Goal: Transaction & Acquisition: Purchase product/service

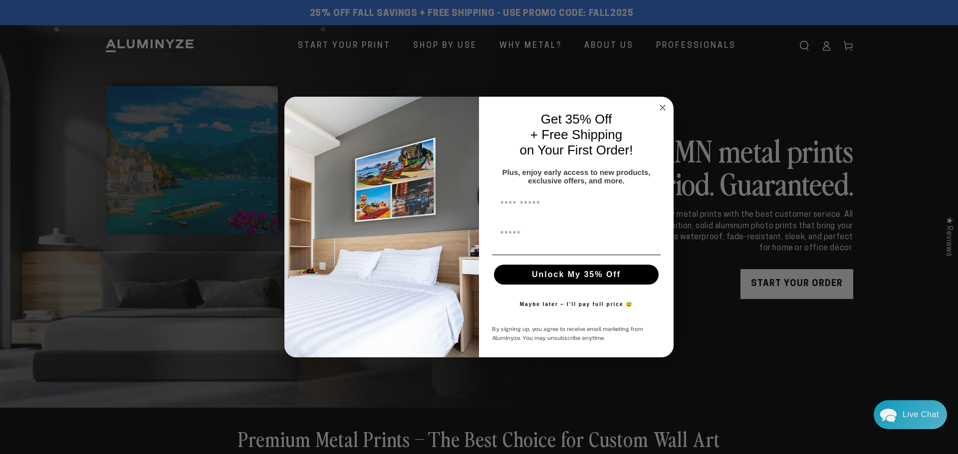
click at [660, 105] on icon "Close dialog" at bounding box center [662, 107] width 5 height 5
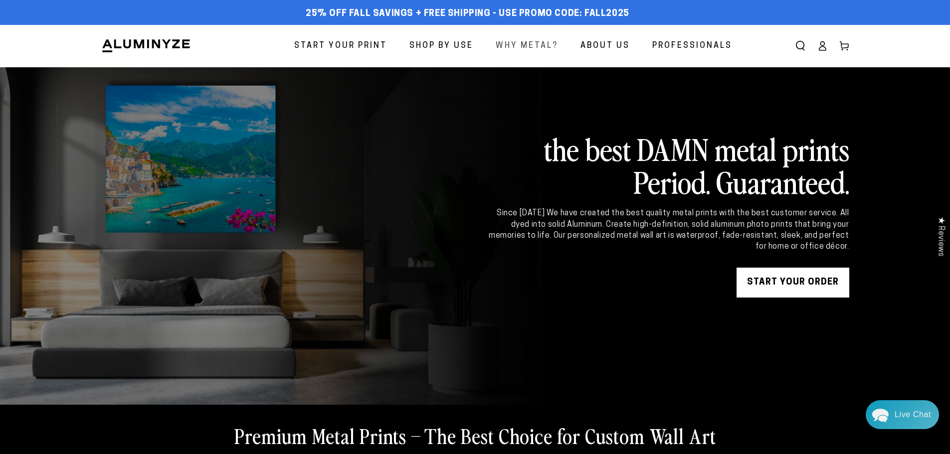
click at [527, 44] on span "Why Metal?" at bounding box center [527, 46] width 62 height 14
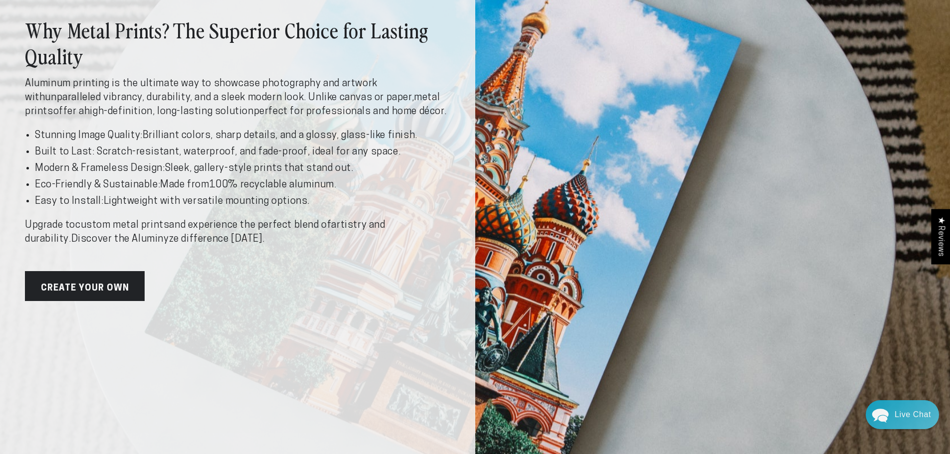
scroll to position [200, 0]
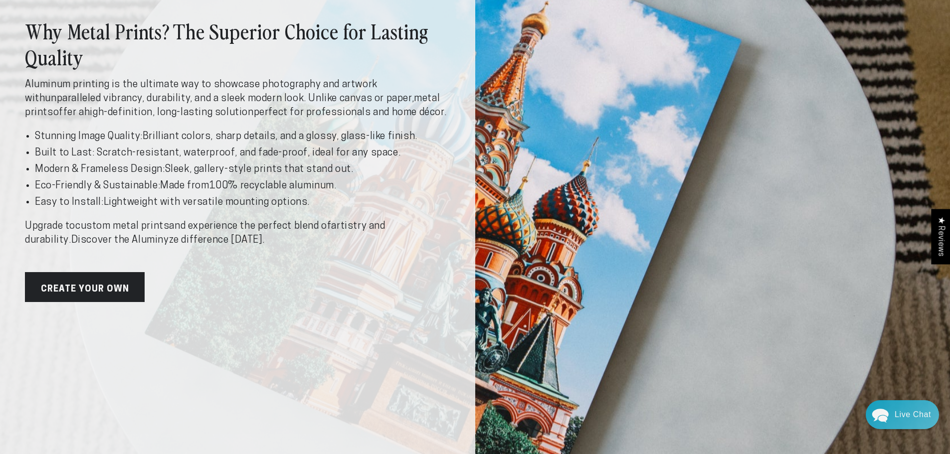
click at [92, 282] on link "Create Your Own" at bounding box center [85, 287] width 120 height 30
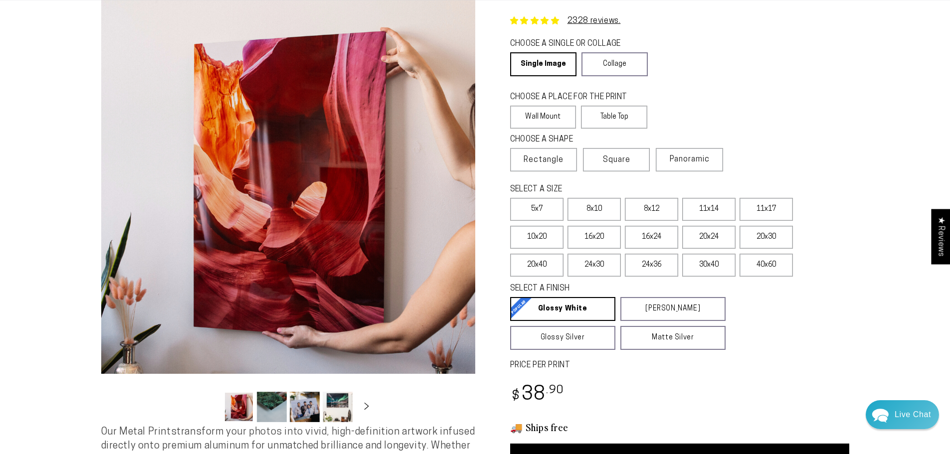
scroll to position [50, 0]
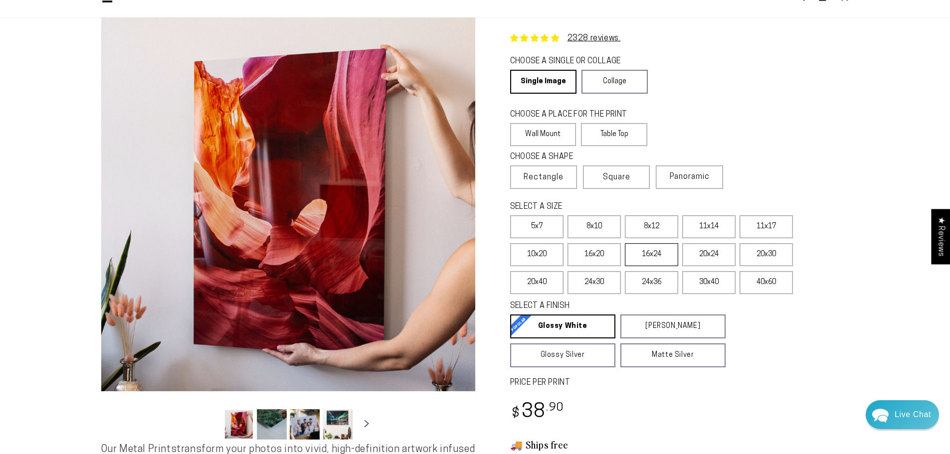
click at [646, 252] on label "16x24" at bounding box center [651, 254] width 53 height 23
click at [711, 254] on label "20x24" at bounding box center [708, 254] width 53 height 23
click at [752, 251] on label "20x30" at bounding box center [766, 254] width 53 height 23
click at [758, 285] on label "40x60" at bounding box center [766, 282] width 53 height 23
click at [767, 257] on label "20x30" at bounding box center [766, 254] width 53 height 23
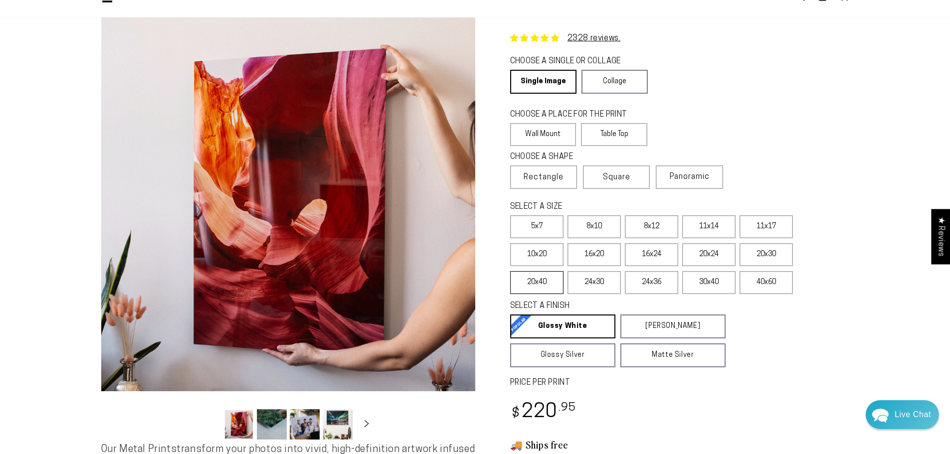
click at [540, 283] on label "20x40" at bounding box center [536, 282] width 53 height 23
click at [769, 251] on label "20x30" at bounding box center [766, 254] width 53 height 23
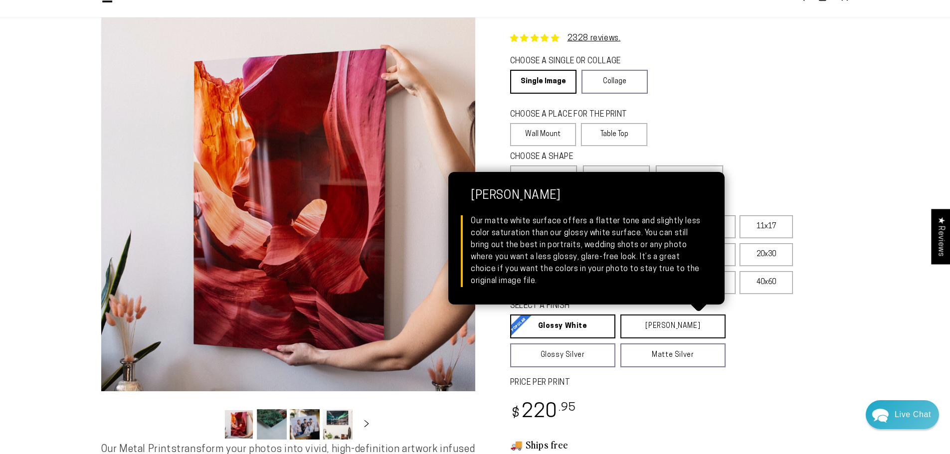
click at [660, 328] on link "[PERSON_NAME] Matte White Our matte white surface offers a flatter tone and sli…" at bounding box center [673, 327] width 105 height 24
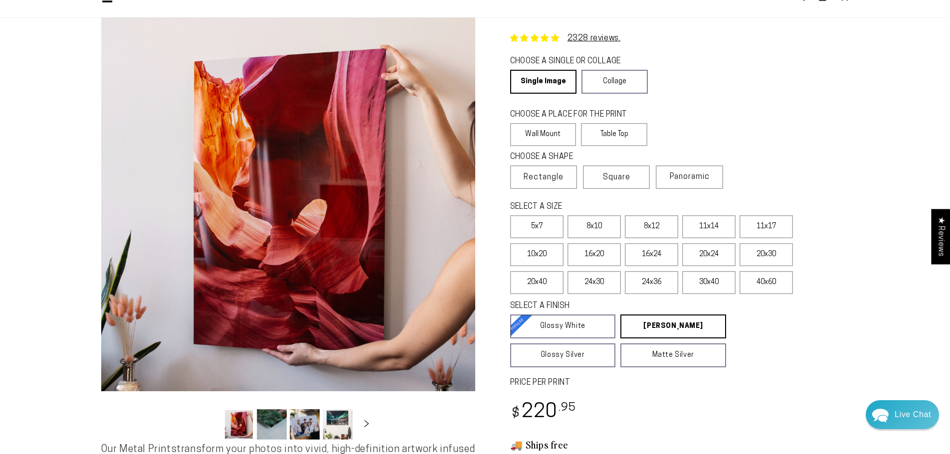
click at [626, 93] on div "CHOOSE A SINGLE OR COLLAGE Learn more Single Image Collage" at bounding box center [679, 75] width 339 height 43
click at [625, 90] on link "Collage" at bounding box center [615, 82] width 66 height 24
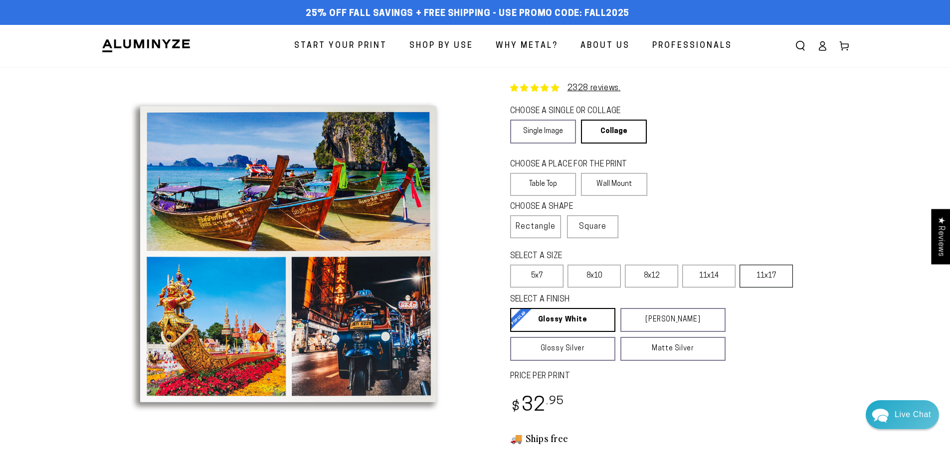
click at [776, 280] on label "11x17" at bounding box center [766, 276] width 53 height 23
click at [619, 185] on label "Wall Mount" at bounding box center [614, 184] width 66 height 23
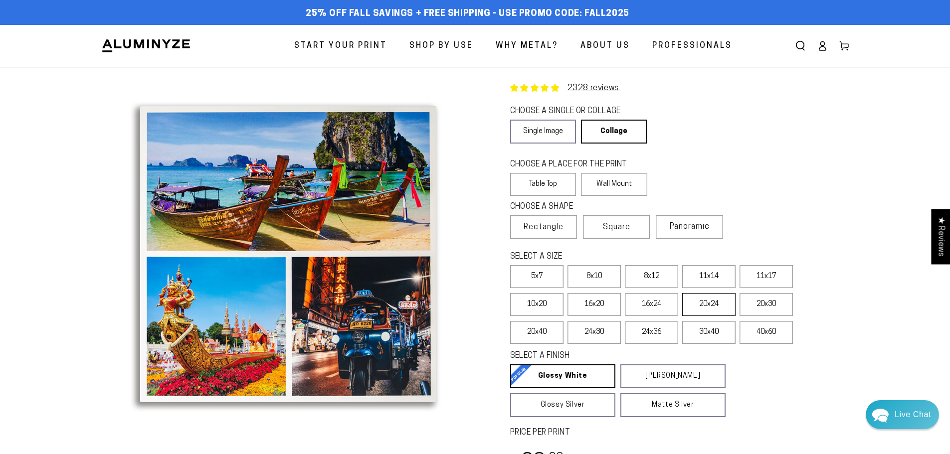
click at [700, 307] on label "20x24" at bounding box center [708, 304] width 53 height 23
click at [542, 178] on label "Table Top" at bounding box center [543, 184] width 66 height 23
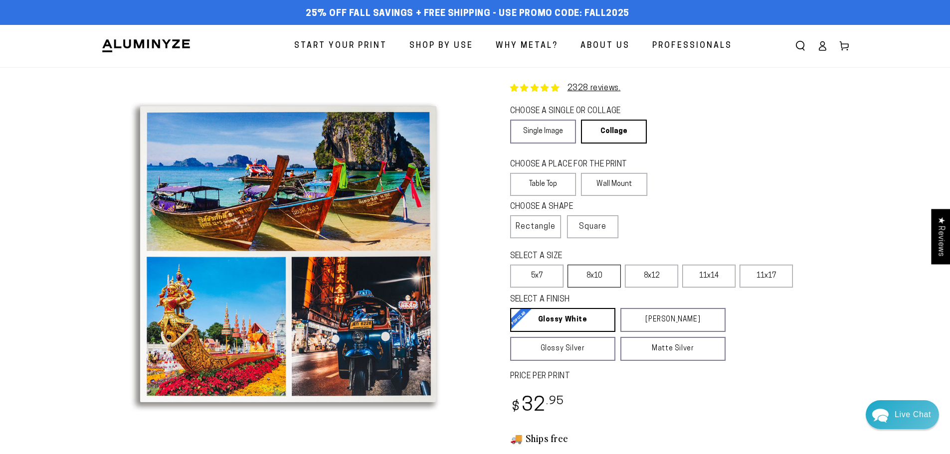
click at [596, 284] on label "8x10" at bounding box center [594, 276] width 53 height 23
click at [720, 273] on label "11x14" at bounding box center [708, 276] width 53 height 23
click at [607, 180] on label "Wall Mount" at bounding box center [614, 184] width 66 height 23
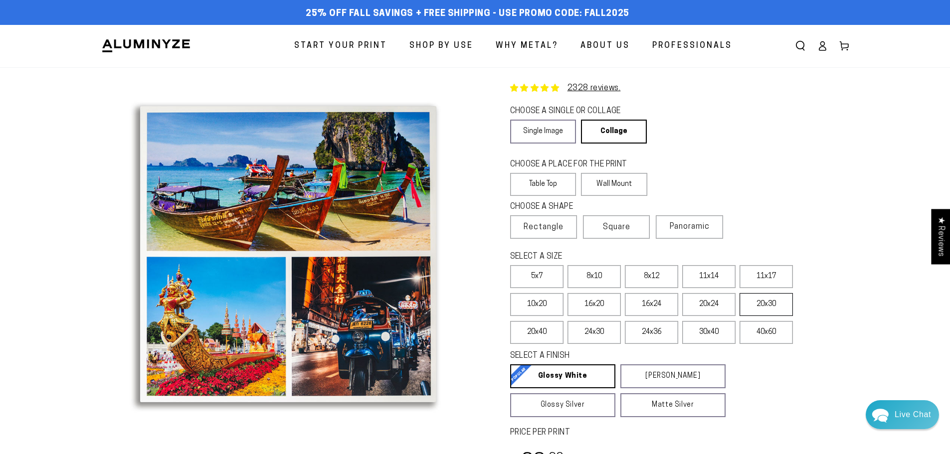
click at [772, 303] on label "20x30" at bounding box center [766, 304] width 53 height 23
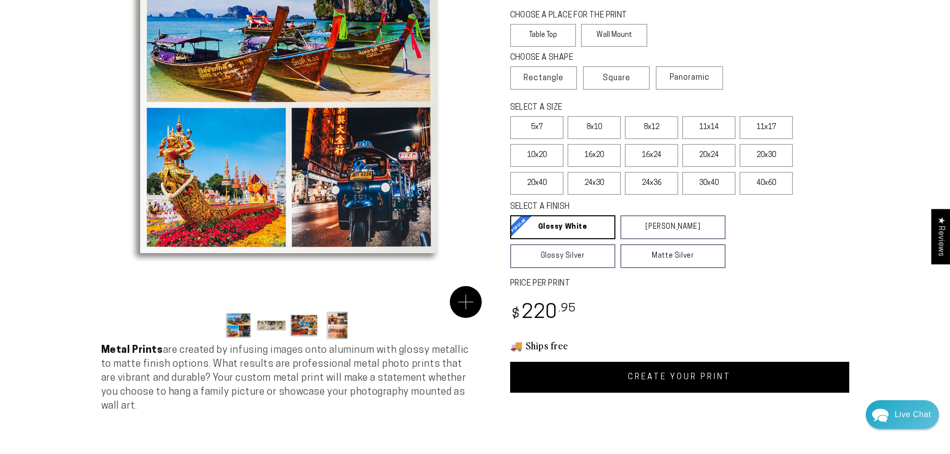
scroll to position [150, 0]
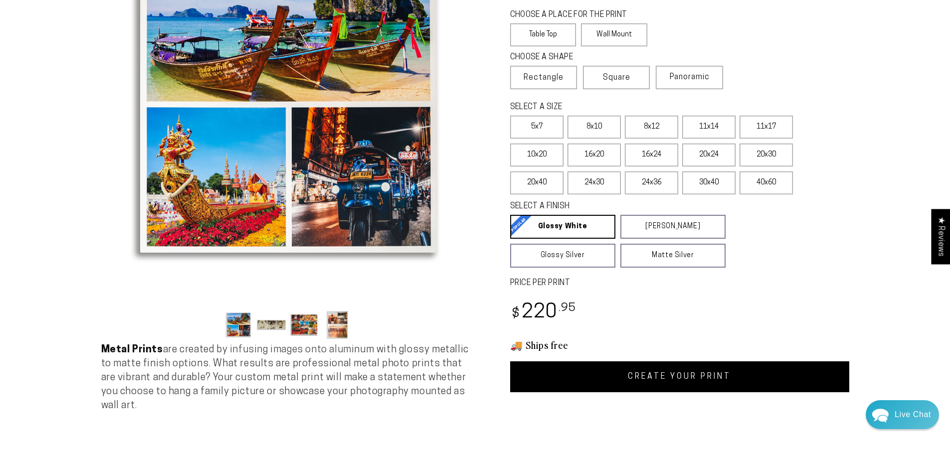
click at [300, 325] on button "Load image 3 in gallery view" at bounding box center [305, 325] width 30 height 30
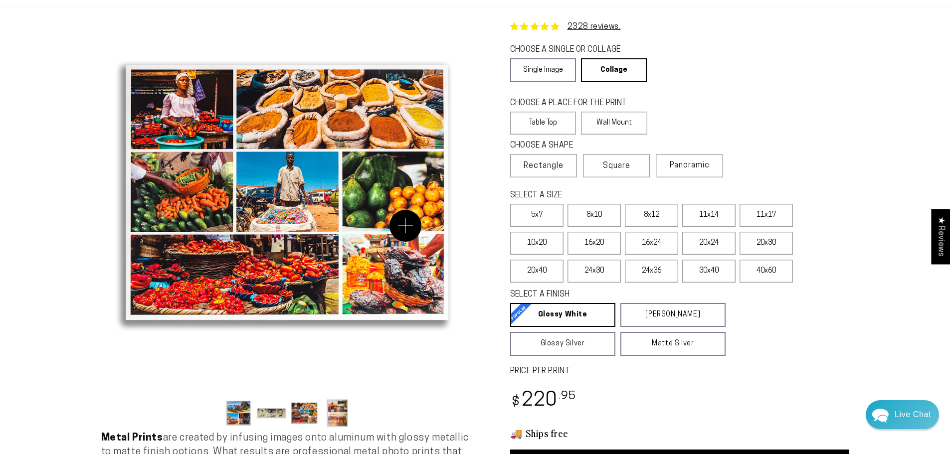
scroll to position [50, 0]
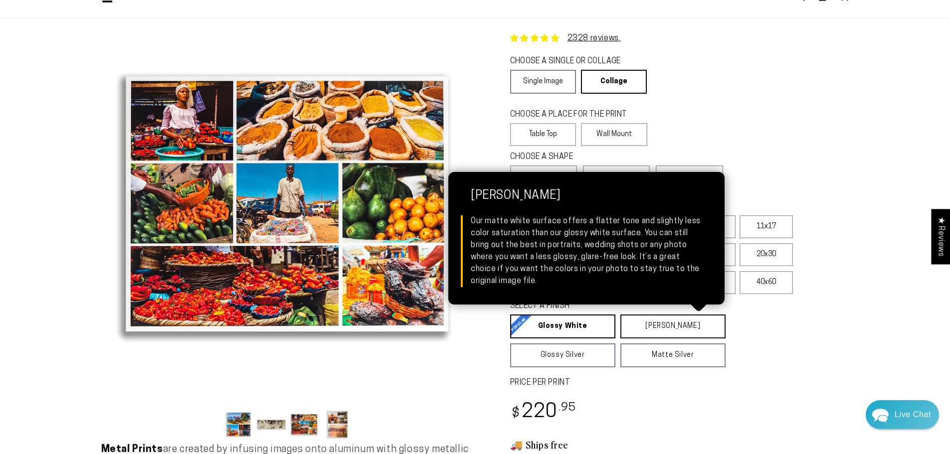
click at [667, 325] on link "[PERSON_NAME] Matte White Our matte white surface offers a flatter tone and sli…" at bounding box center [673, 327] width 105 height 24
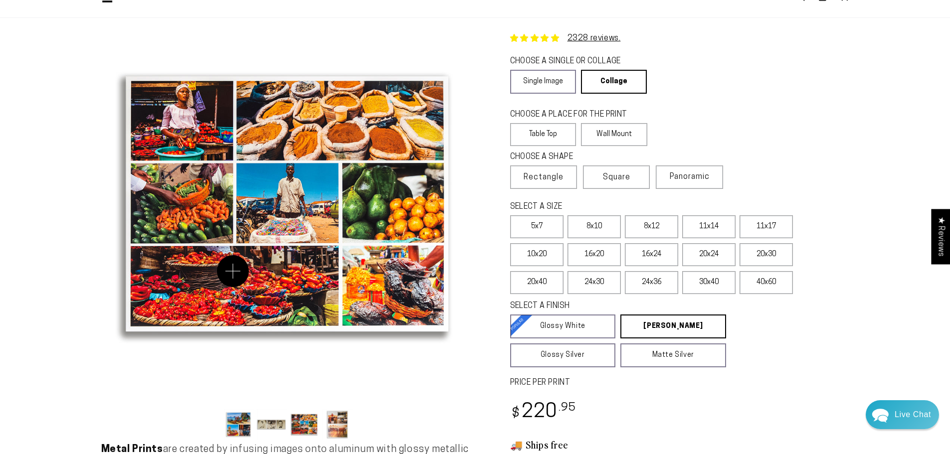
scroll to position [100, 0]
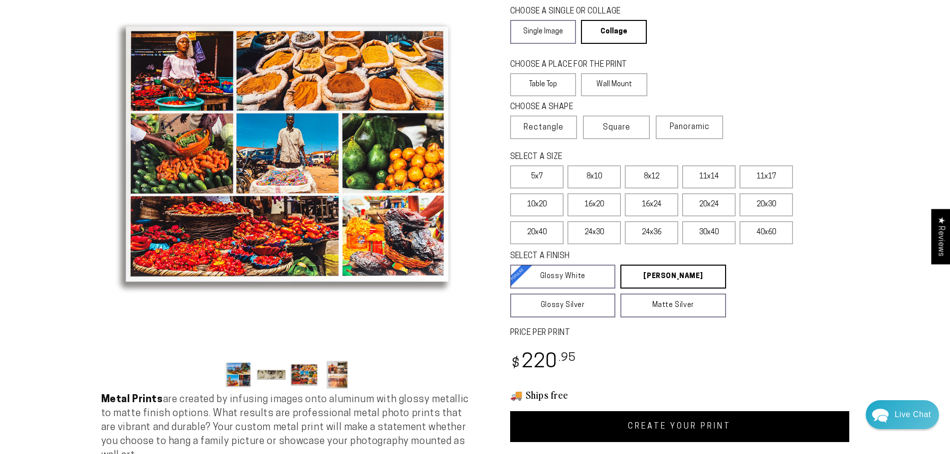
click at [347, 380] on button "Load image 4 in gallery view" at bounding box center [338, 375] width 30 height 30
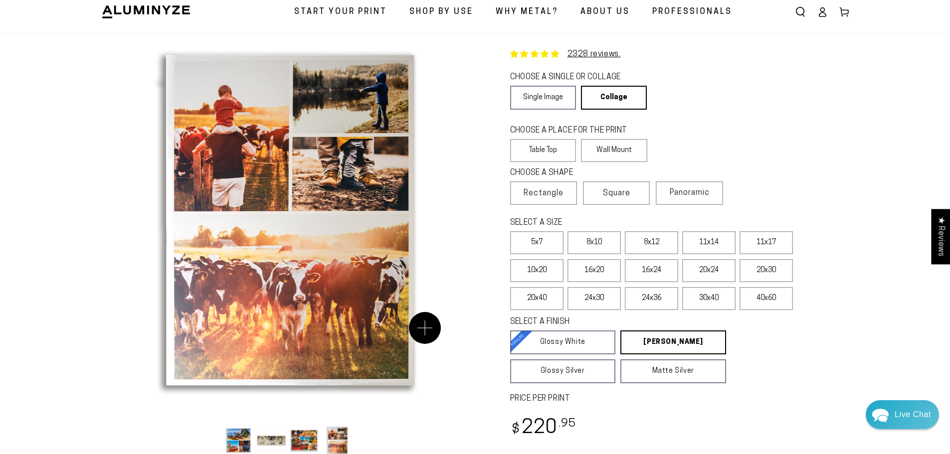
scroll to position [50, 0]
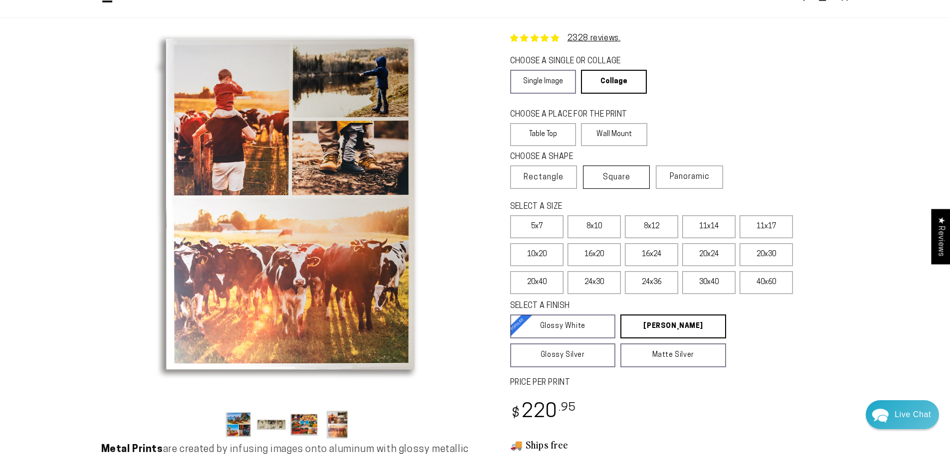
click at [621, 174] on span "Square" at bounding box center [616, 178] width 27 height 12
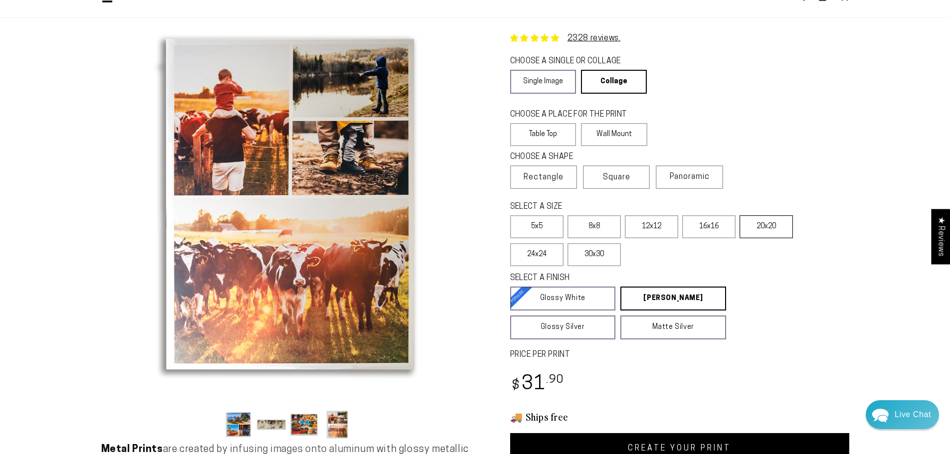
click at [773, 230] on label "20x20" at bounding box center [766, 226] width 53 height 23
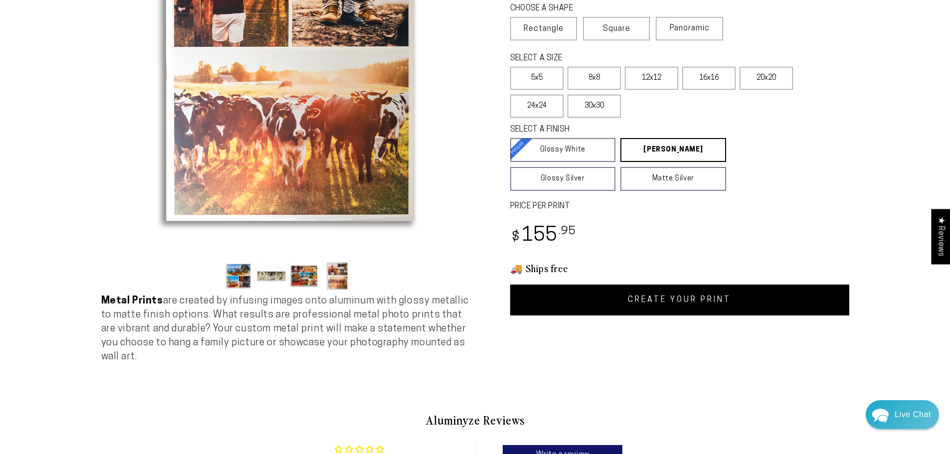
scroll to position [200, 0]
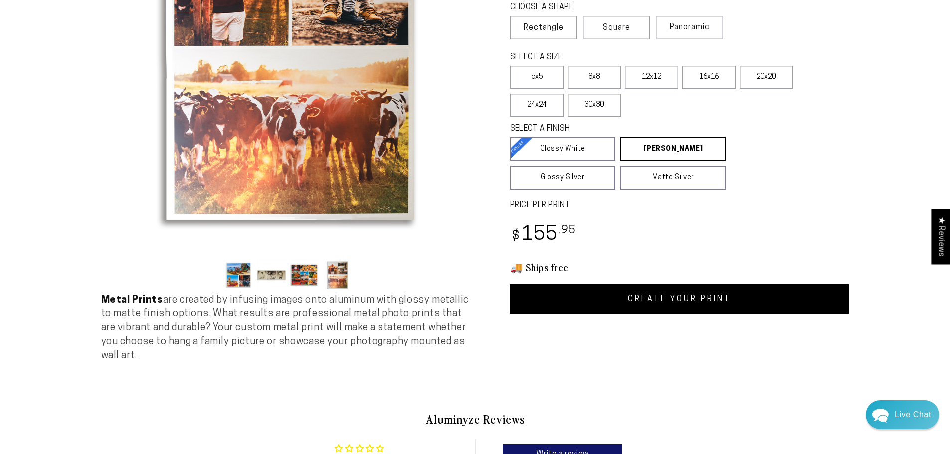
click at [299, 283] on button "Load image 3 in gallery view" at bounding box center [305, 275] width 30 height 30
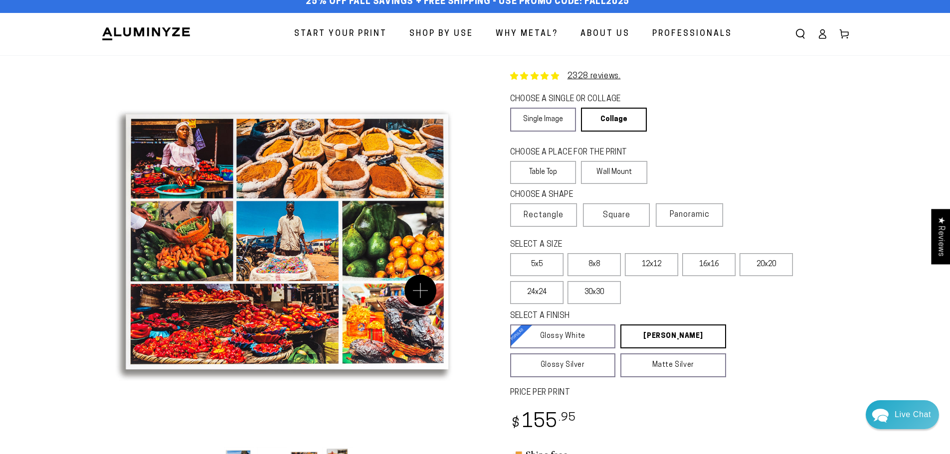
scroll to position [0, 0]
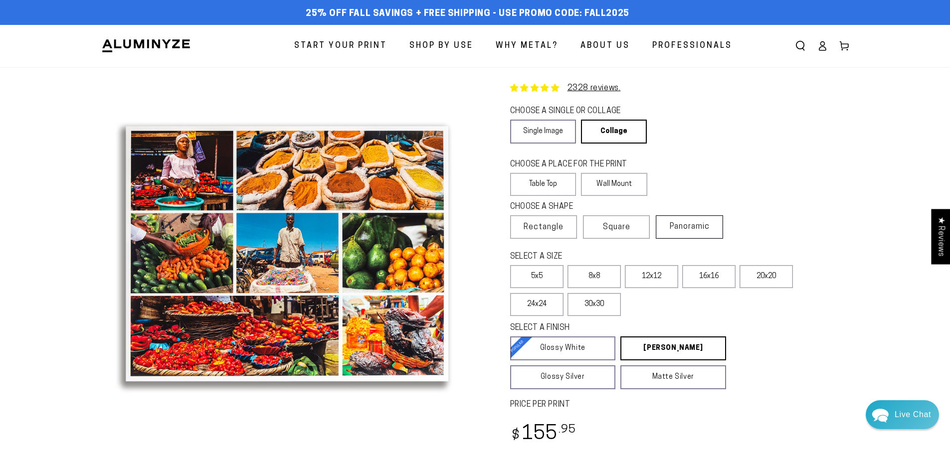
click at [681, 219] on label "Panoramic" at bounding box center [689, 226] width 67 height 23
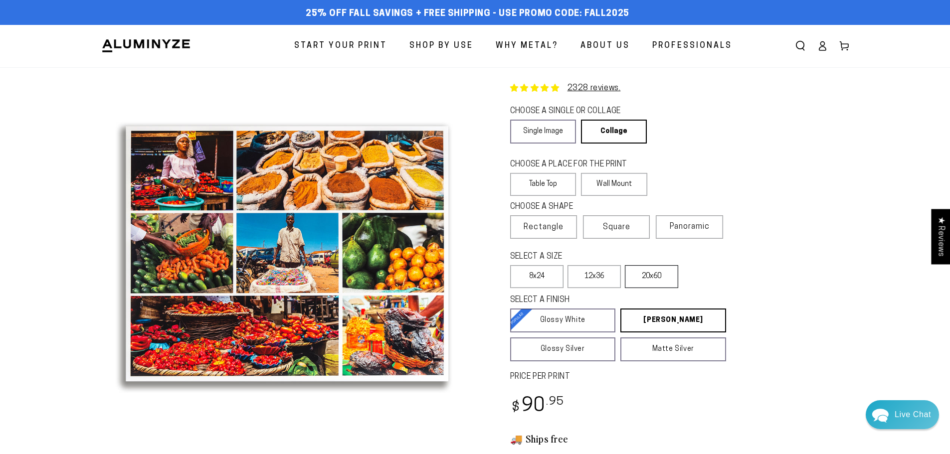
click at [643, 272] on label "20x60" at bounding box center [651, 276] width 53 height 23
click at [532, 224] on span "Rectangle" at bounding box center [544, 227] width 40 height 12
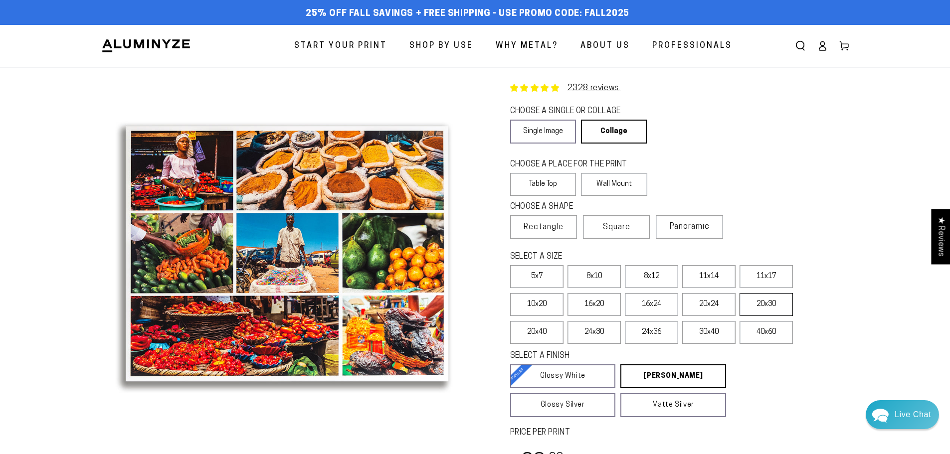
click at [778, 308] on label "20x30" at bounding box center [766, 304] width 53 height 23
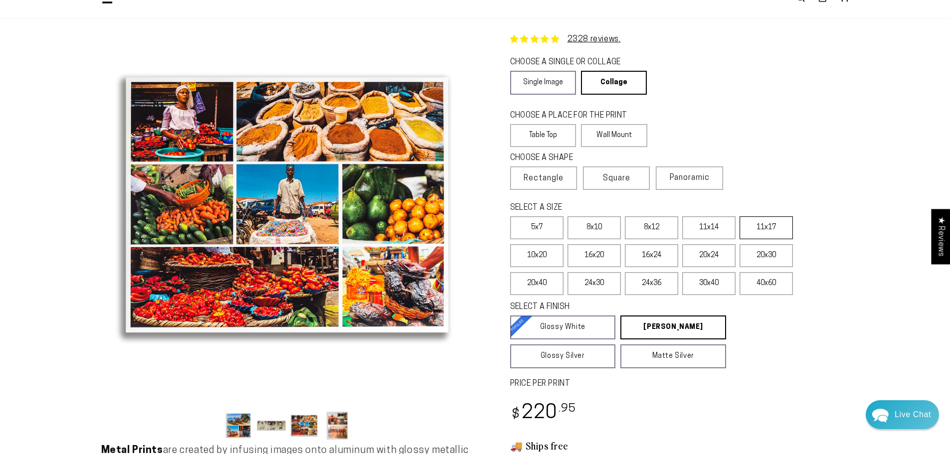
scroll to position [299, 0]
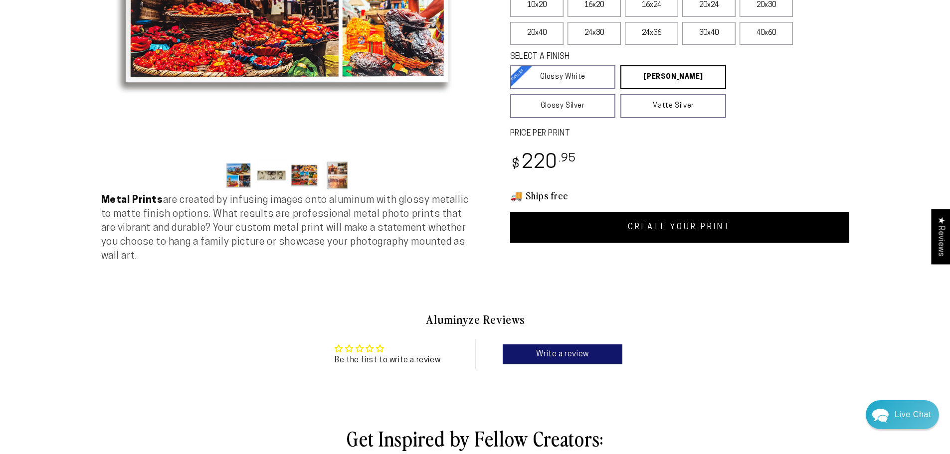
click at [650, 235] on link "CREATE YOUR PRINT" at bounding box center [679, 227] width 339 height 31
